Goal: Task Accomplishment & Management: Complete application form

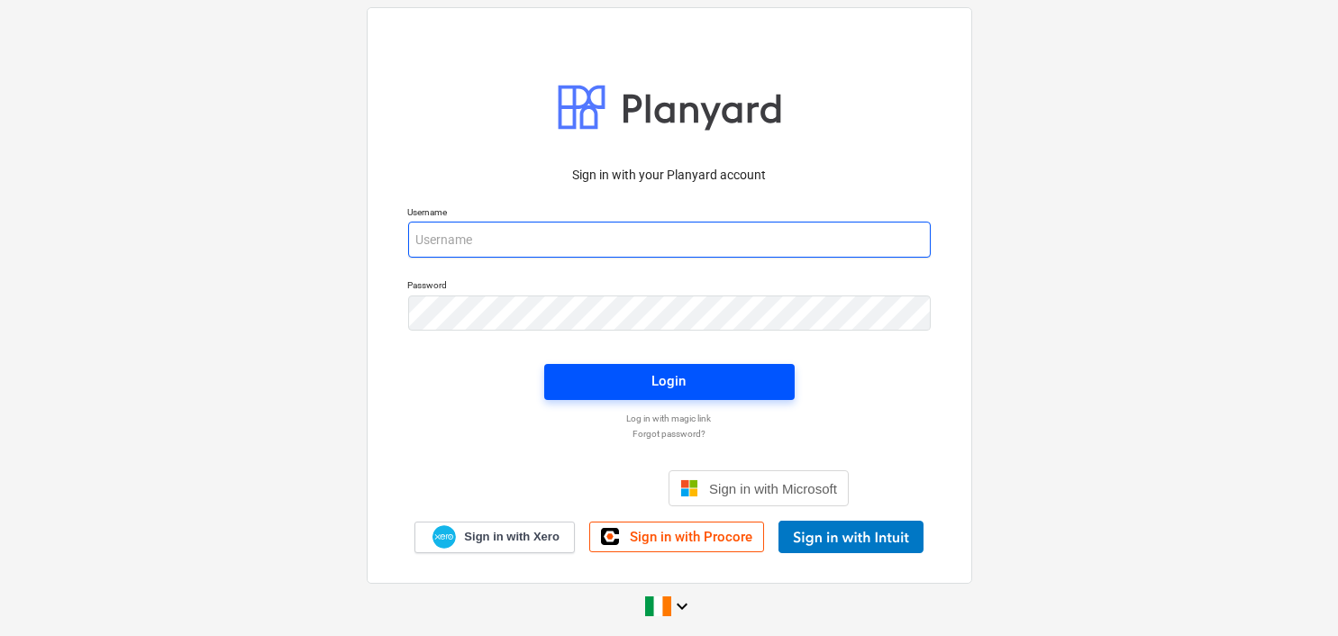
type input "[EMAIL_ADDRESS][DOMAIN_NAME]"
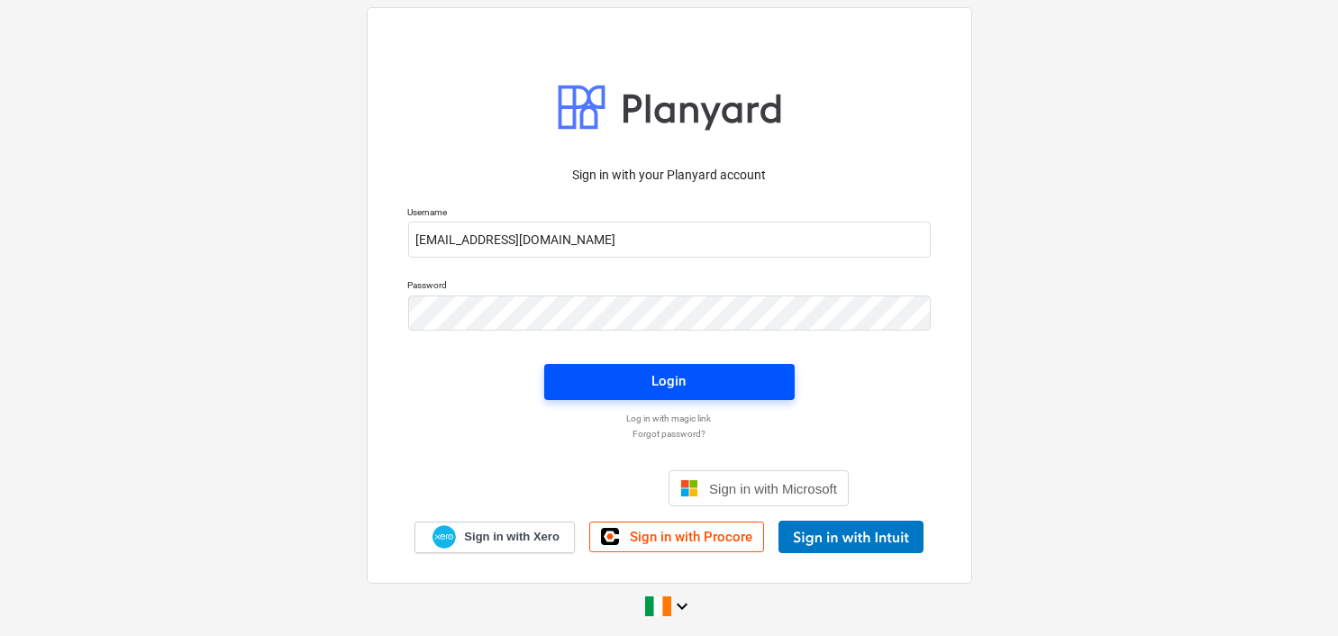
click at [693, 376] on span "Login" at bounding box center [669, 380] width 207 height 23
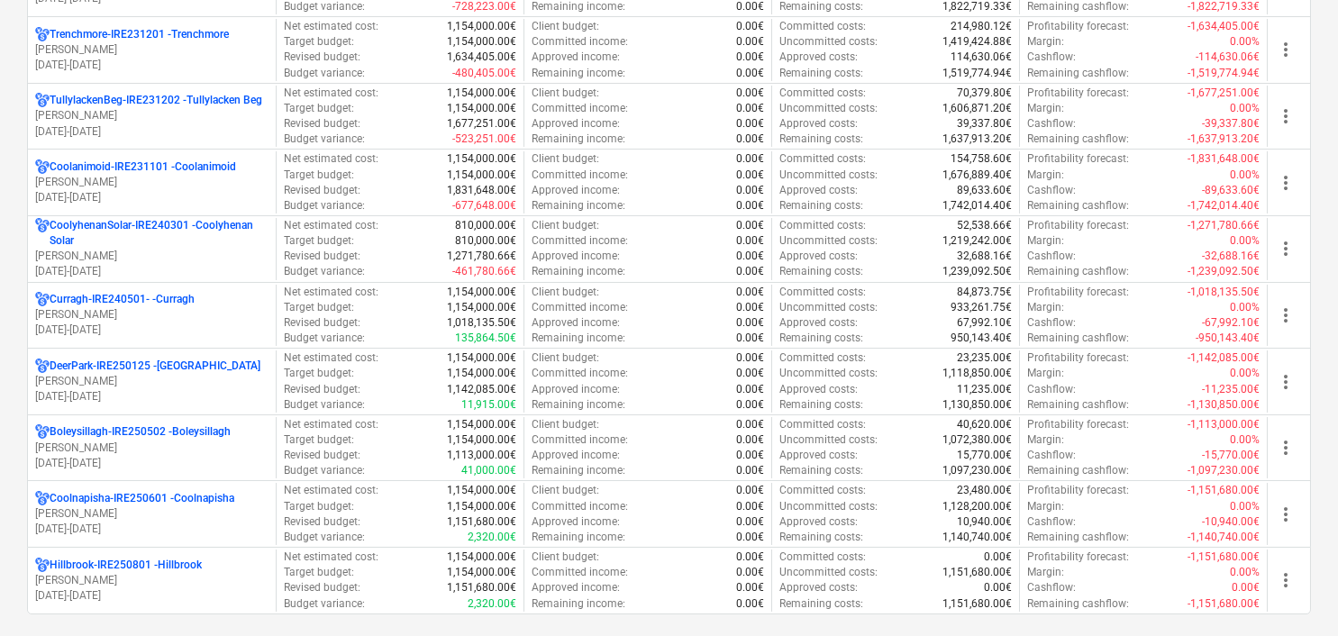
scroll to position [811, 0]
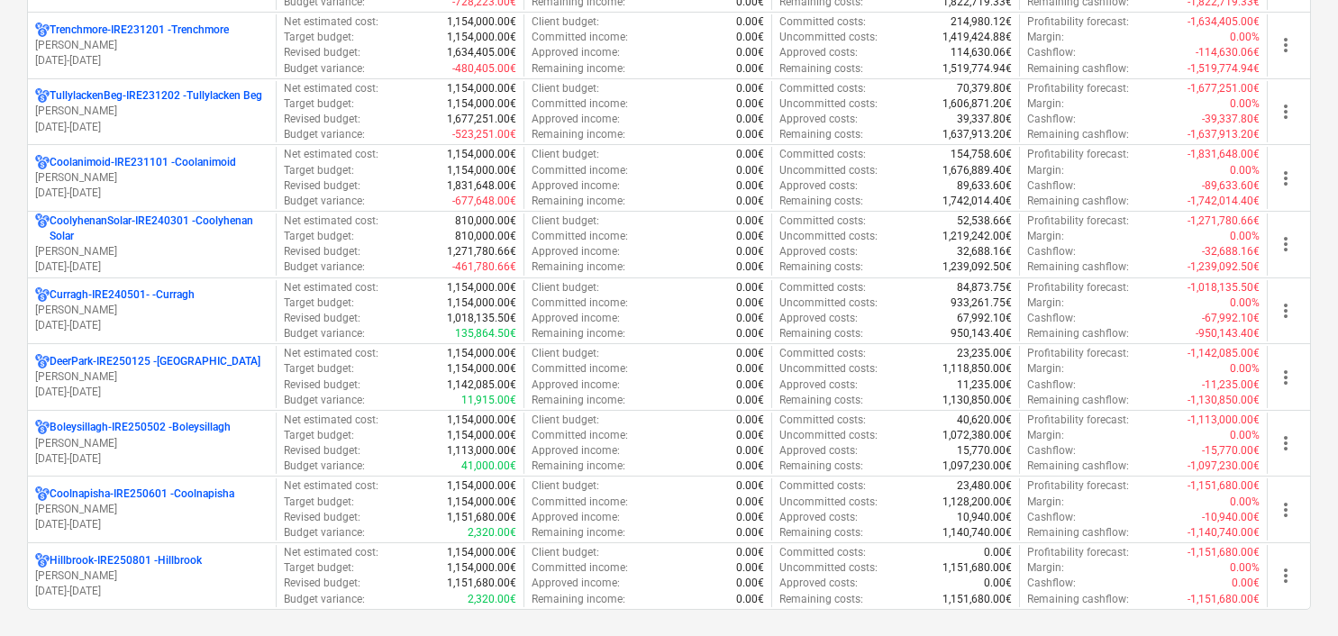
click at [141, 305] on p "[PERSON_NAME]" at bounding box center [151, 310] width 233 height 15
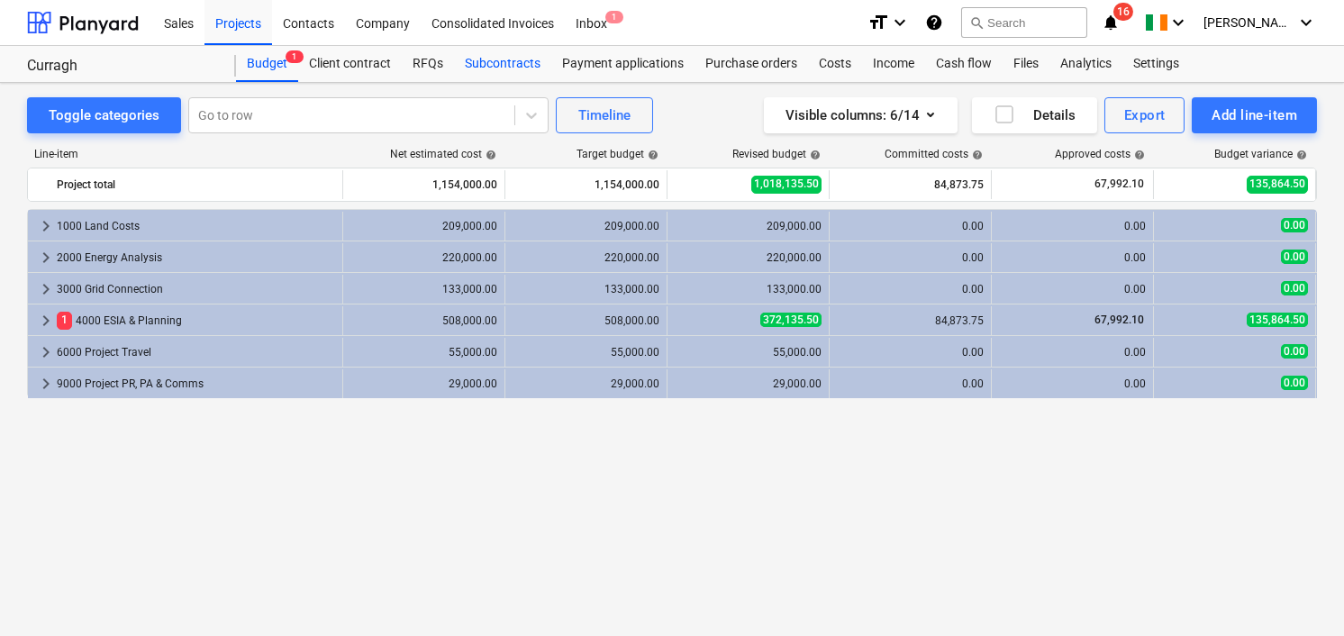
drag, startPoint x: 504, startPoint y: 59, endPoint x: 501, endPoint y: 68, distance: 9.7
click at [504, 59] on div "Subcontracts" at bounding box center [502, 64] width 97 height 36
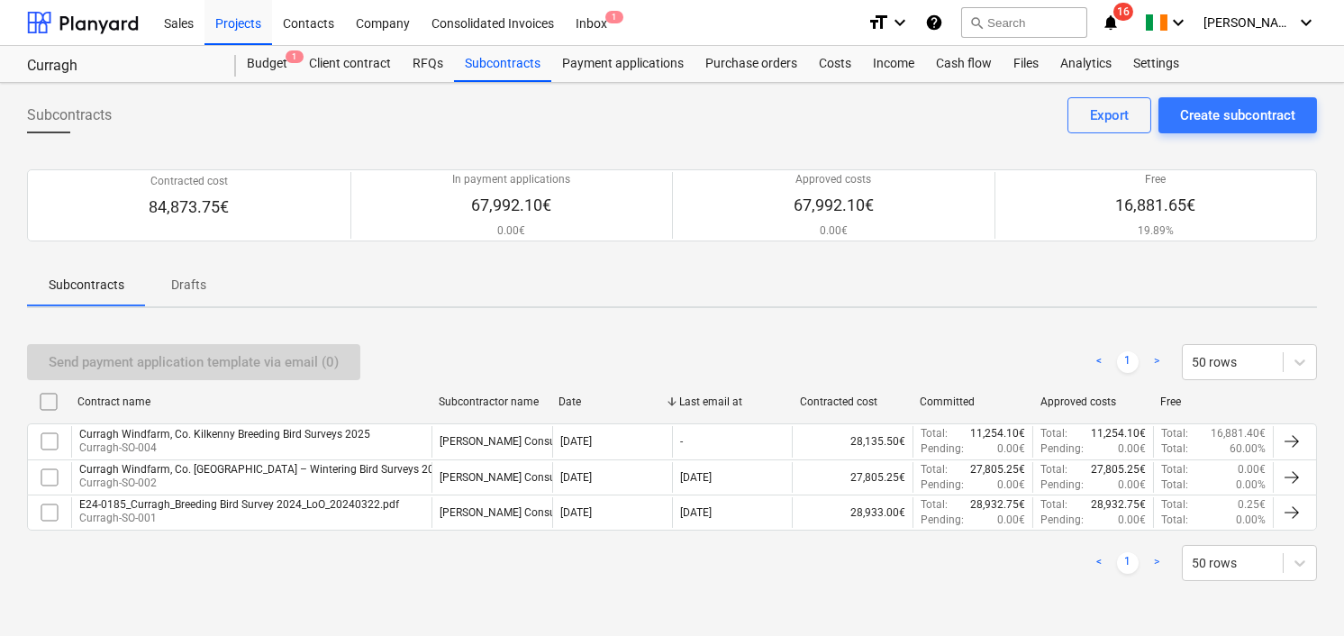
drag, startPoint x: 520, startPoint y: 374, endPoint x: 419, endPoint y: 276, distance: 140.8
click at [520, 374] on div "Send payment application template via email (0) < 1 > 50 rows" at bounding box center [672, 362] width 1290 height 36
click at [1231, 108] on div "Create subcontract" at bounding box center [1237, 115] width 115 height 23
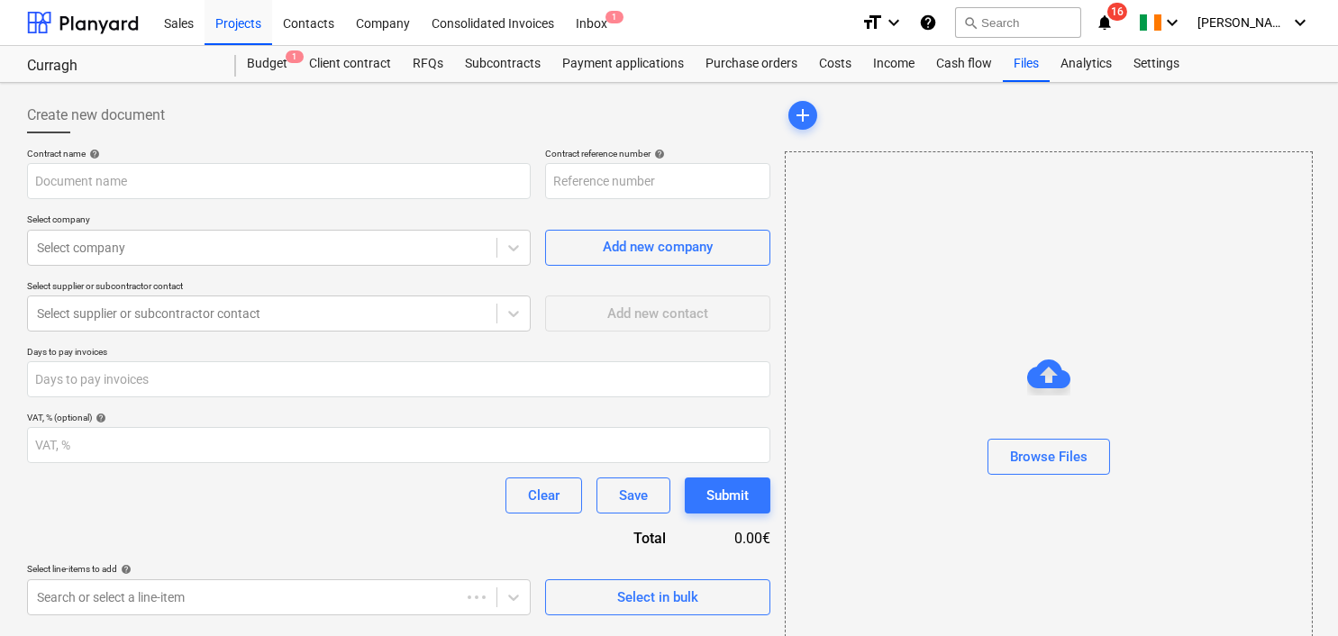
type input "Curragh-IRE240501--SO-005"
drag, startPoint x: 554, startPoint y: 182, endPoint x: 721, endPoint y: 181, distance: 167.5
click at [721, 181] on input "Curragh-IRE240501--SO-005" at bounding box center [657, 181] width 225 height 36
click at [718, 135] on div at bounding box center [398, 140] width 743 height 14
